Goal: Task Accomplishment & Management: Complete application form

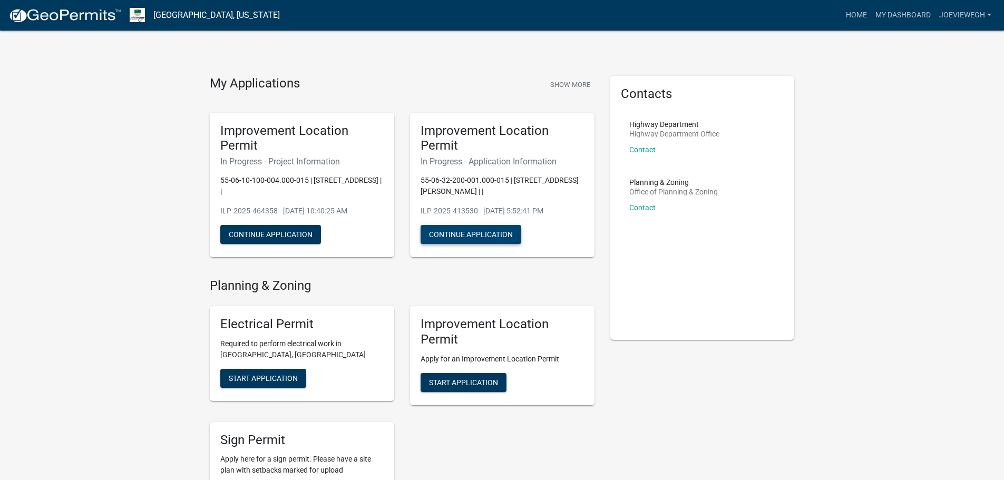
click at [466, 225] on button "Continue Application" at bounding box center [471, 234] width 101 height 19
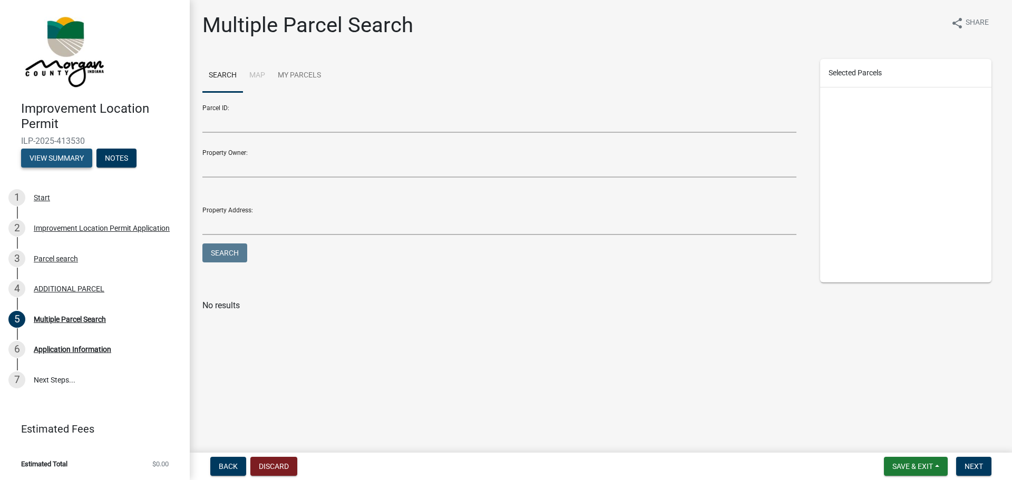
click at [57, 158] on button "View Summary" at bounding box center [56, 158] width 71 height 19
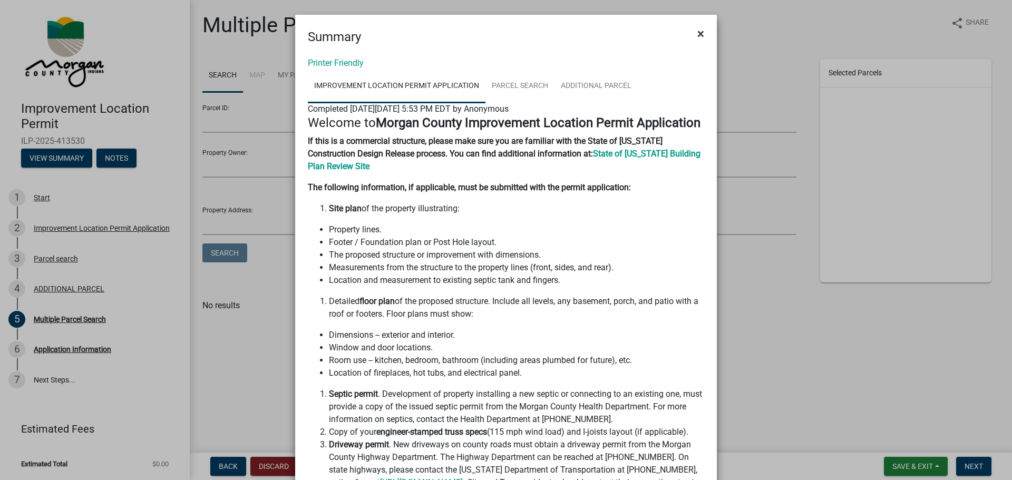
click at [697, 35] on span "×" at bounding box center [700, 33] width 7 height 15
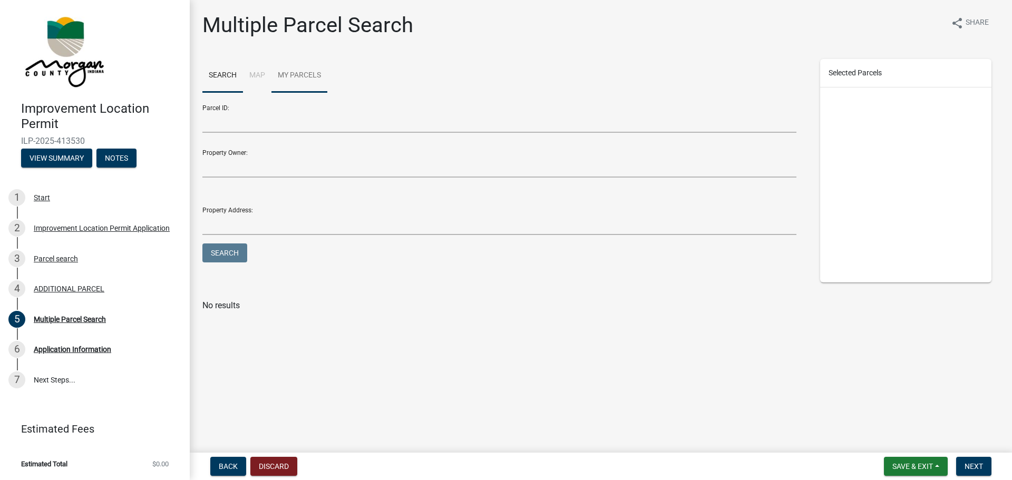
click at [299, 74] on link "My Parcels" at bounding box center [299, 76] width 56 height 34
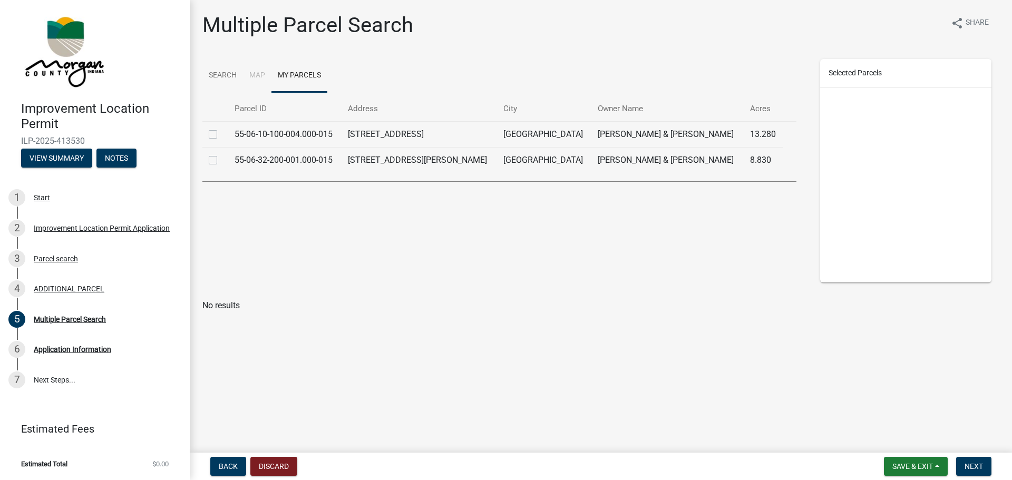
click at [270, 132] on td "55-06-10-100-004.000-015" at bounding box center [284, 134] width 113 height 26
click at [221, 128] on label at bounding box center [221, 128] width 0 height 0
click at [221, 133] on input "checkbox" at bounding box center [224, 131] width 7 height 7
checkbox input "true"
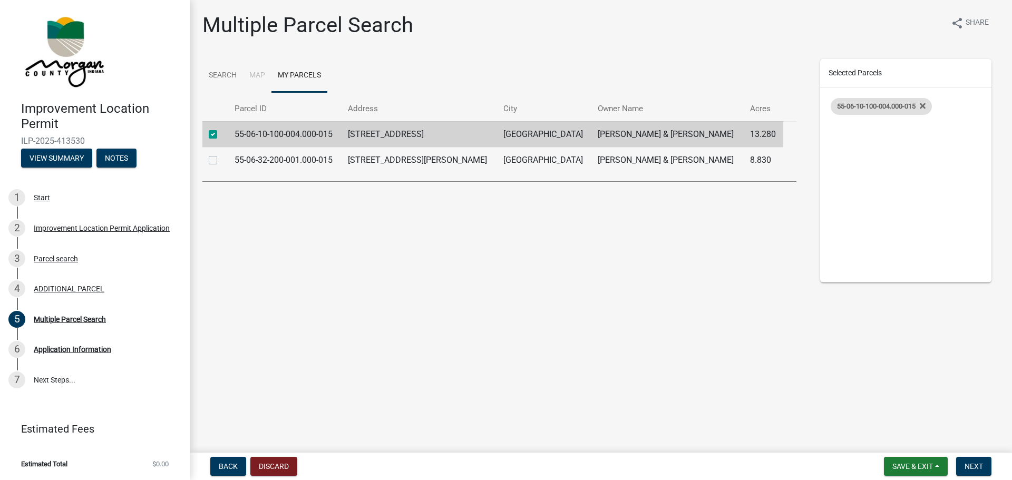
click at [878, 103] on span "55-06-10-100-004.000-015" at bounding box center [876, 106] width 79 height 8
click at [969, 466] on span "Next" at bounding box center [973, 466] width 18 height 8
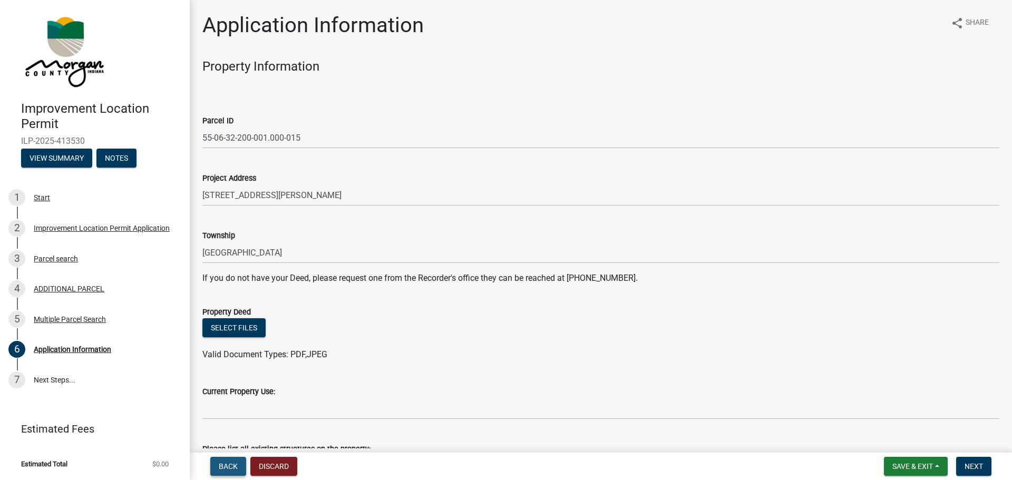
click at [229, 466] on span "Back" at bounding box center [228, 466] width 19 height 8
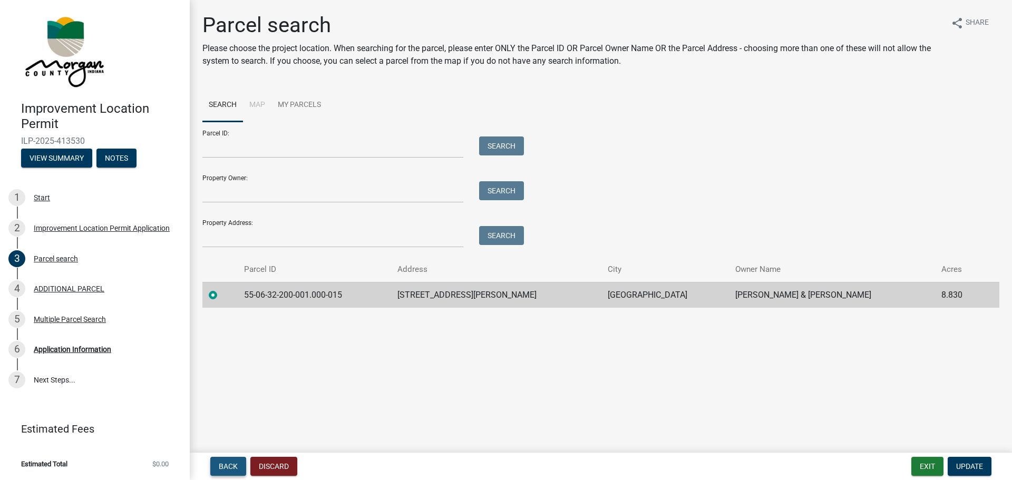
click at [230, 468] on span "Back" at bounding box center [228, 466] width 19 height 8
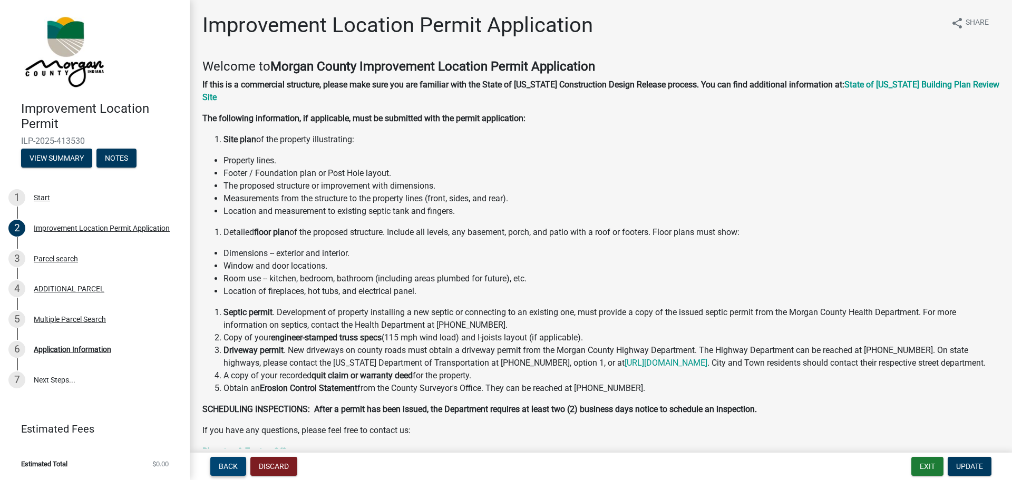
click at [227, 466] on span "Back" at bounding box center [228, 466] width 19 height 8
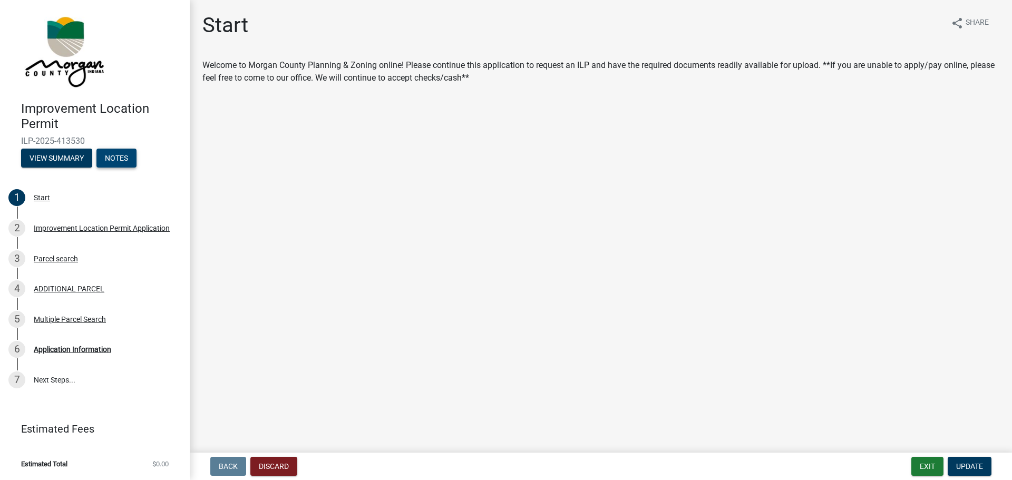
click at [117, 160] on button "Notes" at bounding box center [116, 158] width 40 height 19
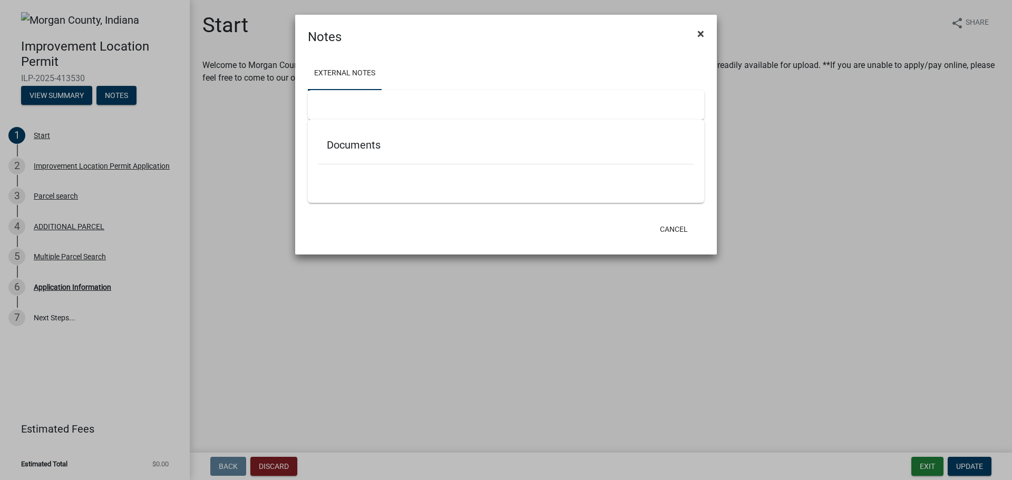
click at [699, 34] on span "×" at bounding box center [700, 33] width 7 height 15
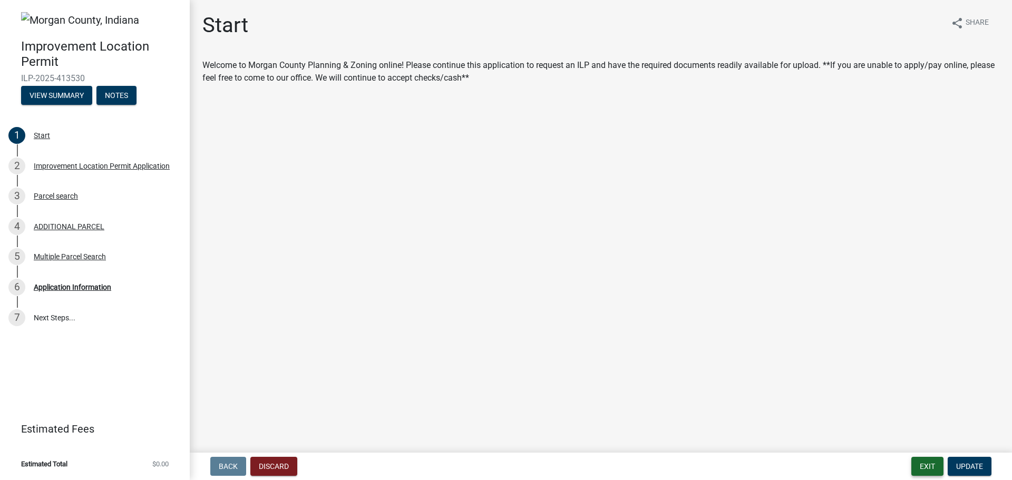
click at [925, 466] on button "Exit" at bounding box center [927, 466] width 32 height 19
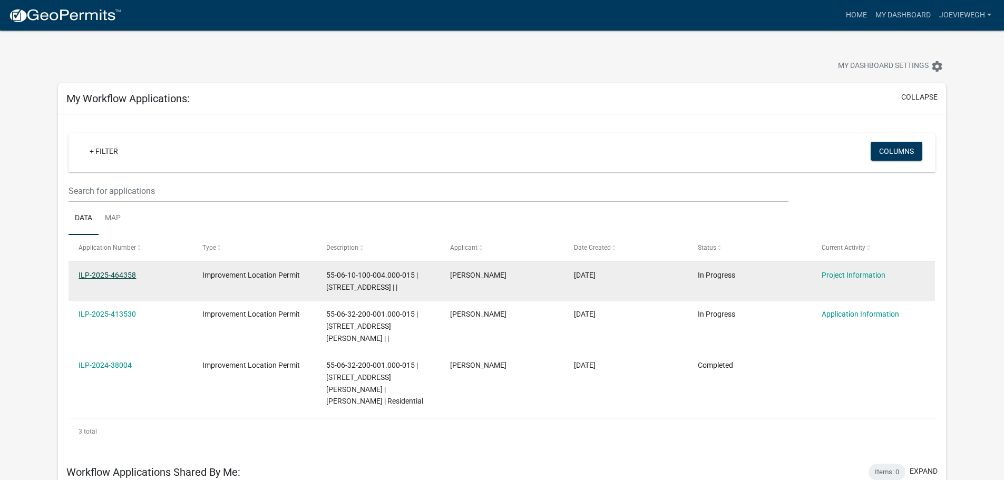
click at [116, 272] on link "ILP-2025-464358" at bounding box center [107, 275] width 57 height 8
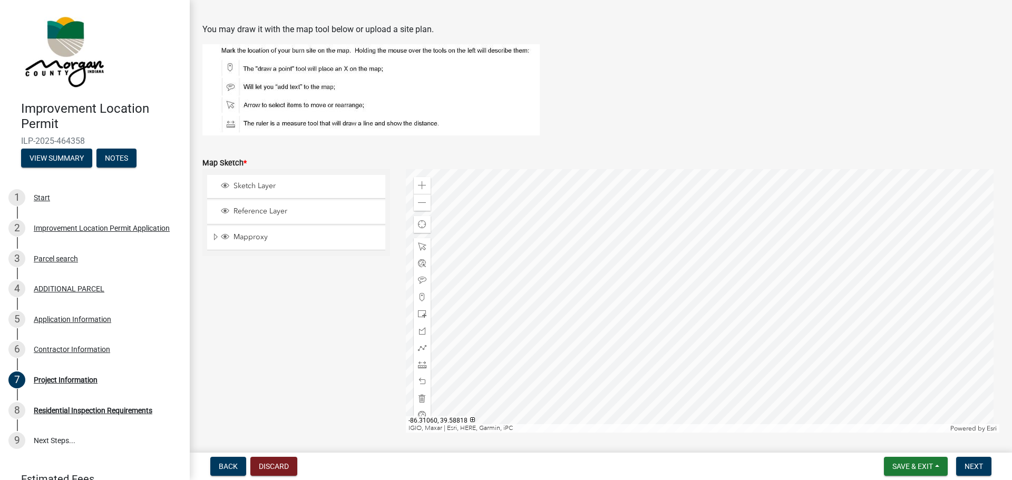
scroll to position [2251, 0]
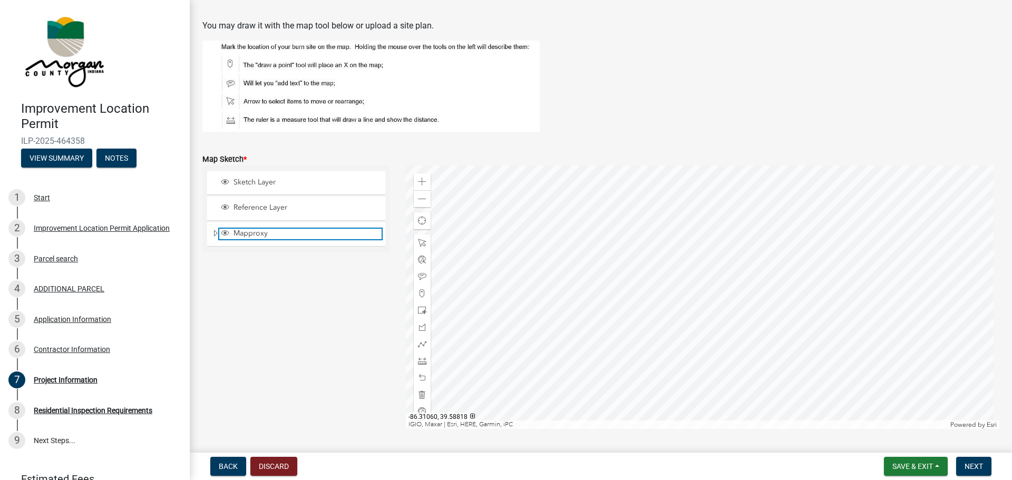
click at [250, 238] on span "Mapproxy" at bounding box center [306, 233] width 151 height 9
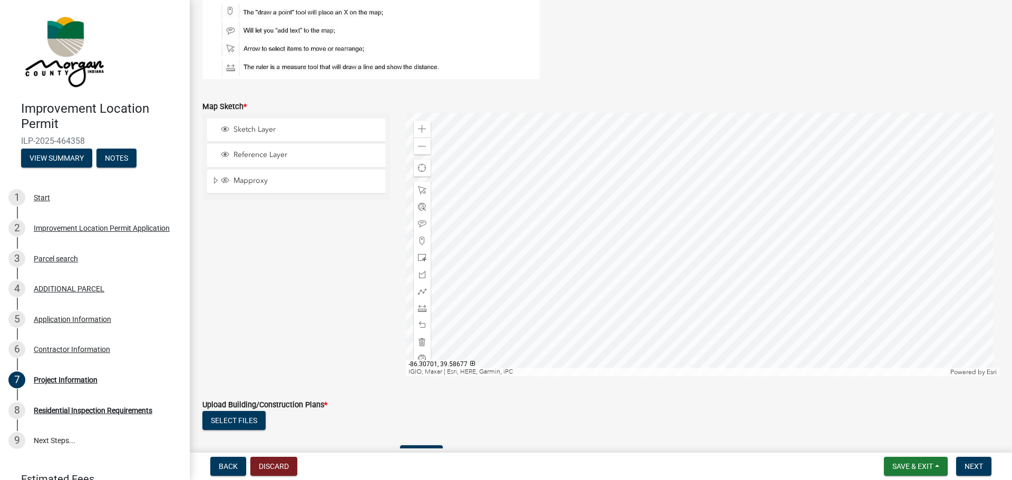
click at [533, 269] on div at bounding box center [703, 244] width 594 height 263
click at [266, 150] on span "Reference Layer" at bounding box center [306, 154] width 151 height 9
click at [588, 215] on div at bounding box center [703, 244] width 594 height 263
click at [246, 130] on span "Sketch Layer" at bounding box center [306, 129] width 151 height 9
click at [701, 262] on div at bounding box center [703, 244] width 594 height 263
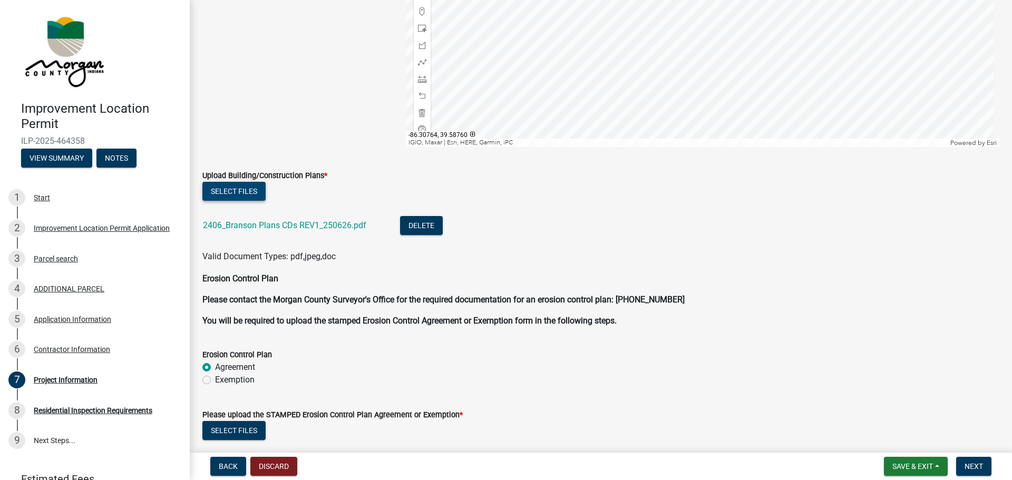
scroll to position [2515, 0]
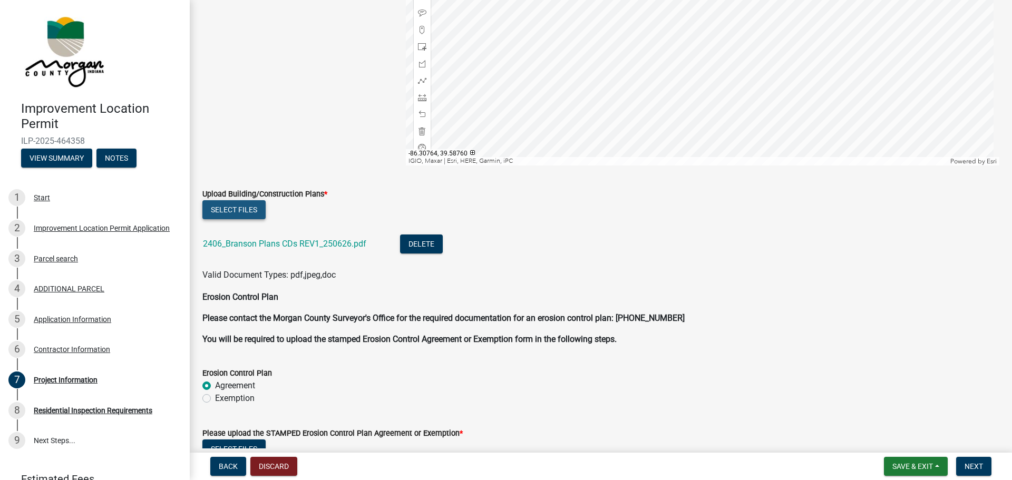
click at [237, 202] on button "Select files" at bounding box center [233, 209] width 63 height 19
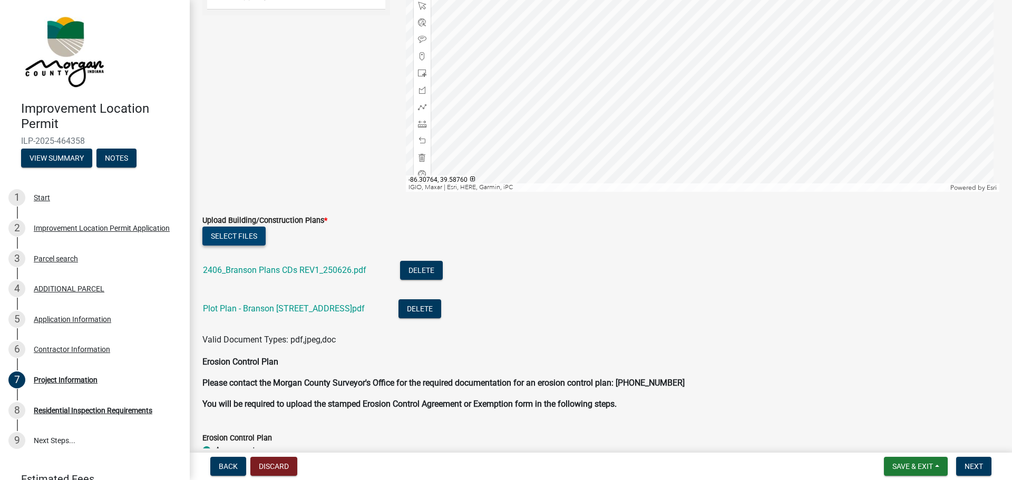
scroll to position [2500, 0]
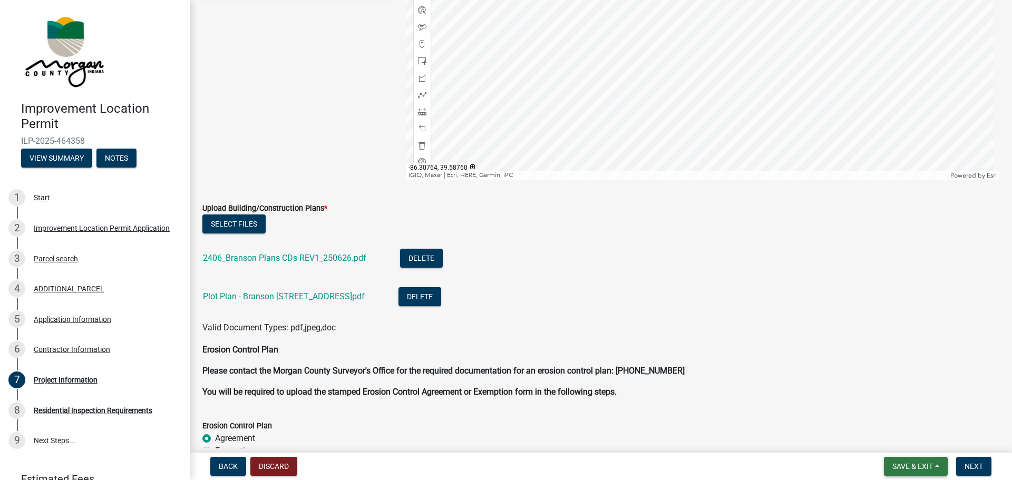
click at [938, 464] on button "Save & Exit" at bounding box center [916, 466] width 64 height 19
click at [892, 410] on button "Save" at bounding box center [905, 413] width 84 height 25
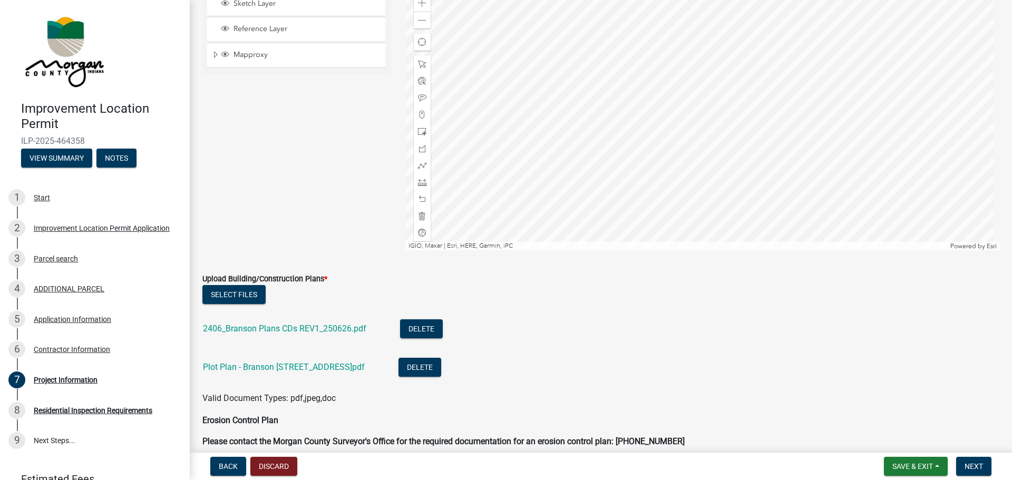
scroll to position [2477, 0]
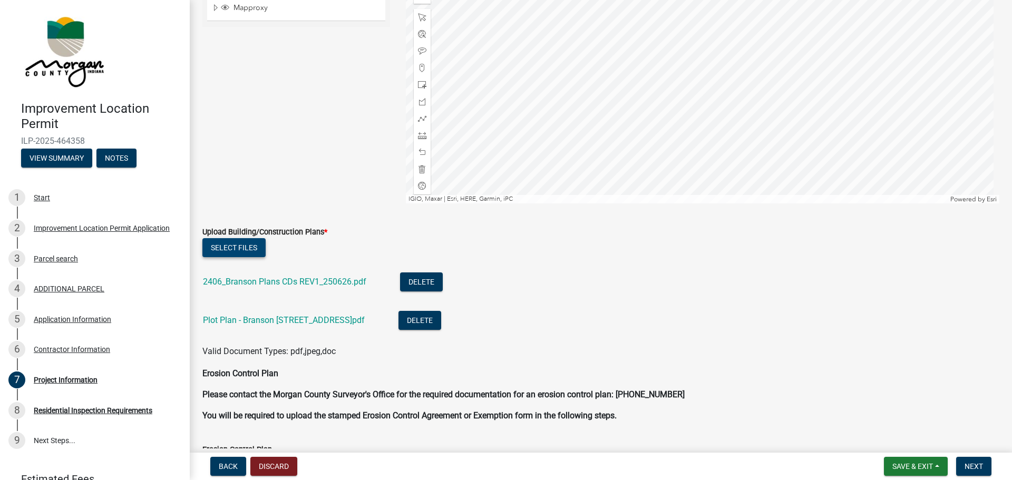
click at [244, 246] on button "Select files" at bounding box center [233, 247] width 63 height 19
click at [930, 466] on span "Save & Exit" at bounding box center [912, 466] width 41 height 8
click at [902, 438] on button "Save & Exit" at bounding box center [905, 438] width 84 height 25
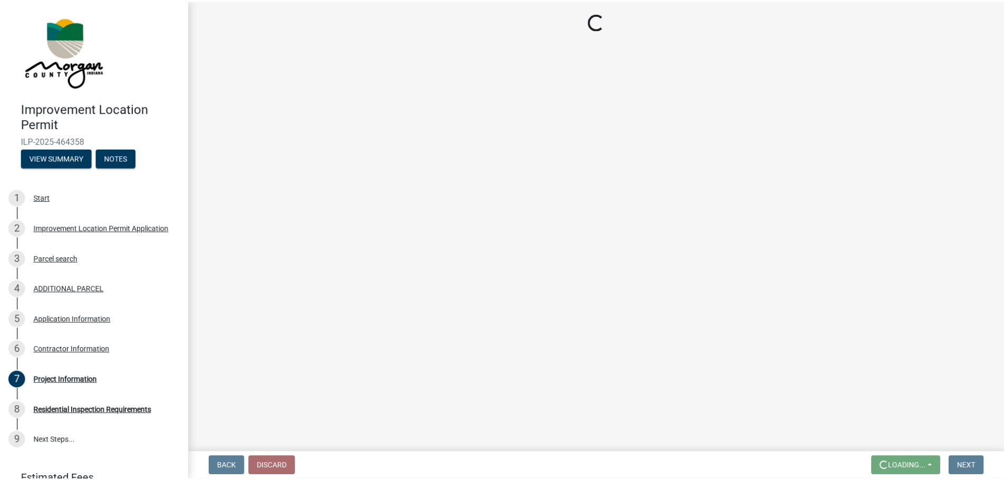
scroll to position [0, 0]
